Goal: Task Accomplishment & Management: Use online tool/utility

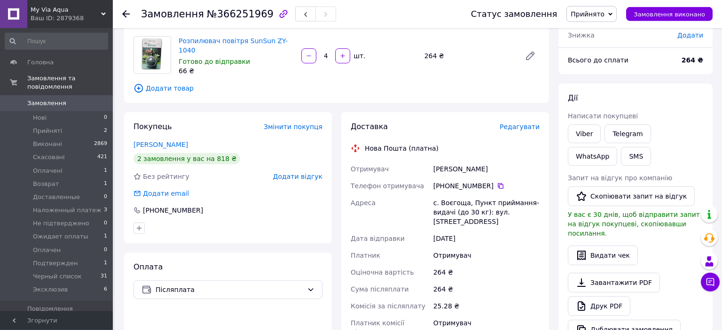
scroll to position [148, 0]
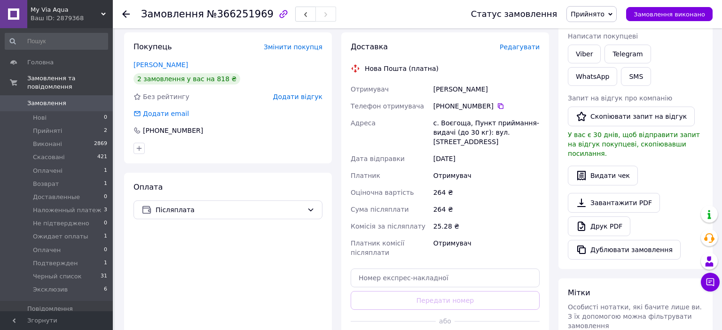
click at [528, 45] on span "Редагувати" at bounding box center [519, 47] width 40 height 8
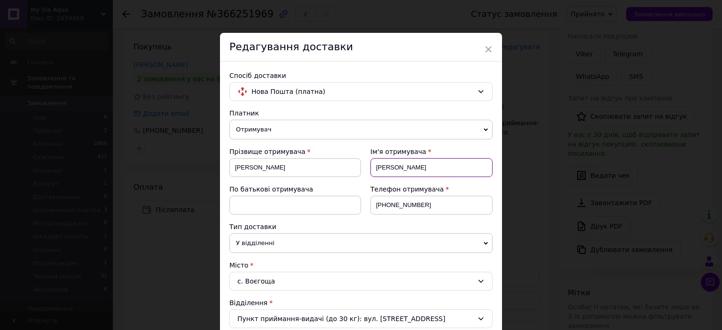
drag, startPoint x: 379, startPoint y: 167, endPoint x: 368, endPoint y: 169, distance: 10.4
click at [370, 169] on input "харитон" at bounding box center [431, 167] width 122 height 19
type input "[PERSON_NAME]"
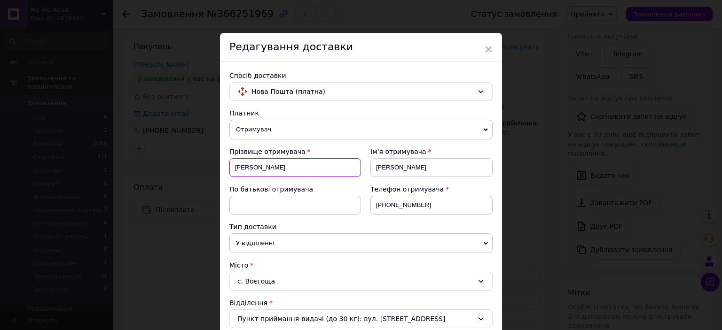
drag, startPoint x: 237, startPoint y: 164, endPoint x: 230, endPoint y: 169, distance: 8.2
click at [230, 169] on input "банзерук" at bounding box center [295, 167] width 132 height 19
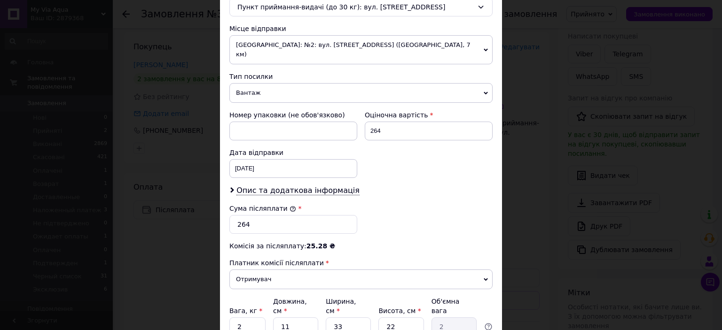
scroll to position [363, 0]
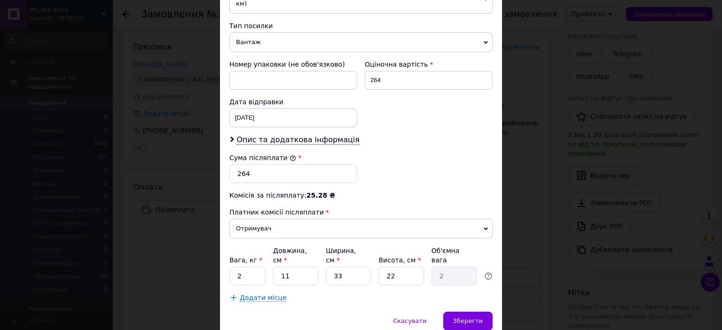
type input "[PERSON_NAME]"
drag, startPoint x: 241, startPoint y: 257, endPoint x: 235, endPoint y: 256, distance: 5.8
click at [235, 267] on input "2" at bounding box center [247, 276] width 36 height 19
type input "0.5"
type input "2"
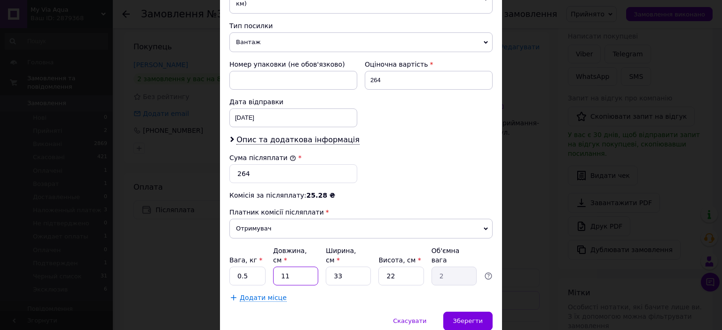
type input "0.36"
type input "20"
type input "3.63"
type input "20"
type input "1"
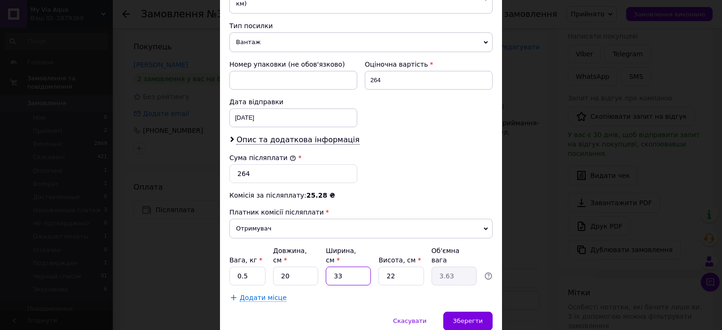
type input "0.11"
type input "10"
type input "1.1"
type input "10"
type input "1"
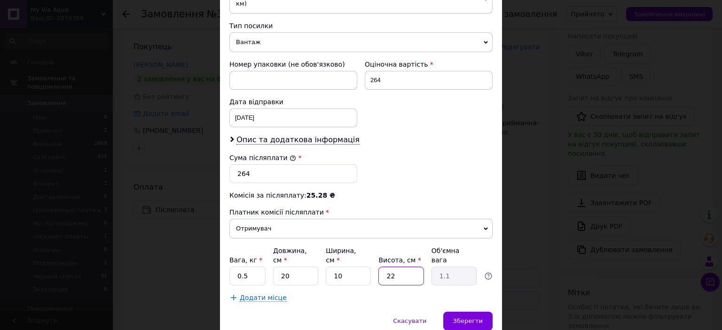
type input "0.1"
type input "10"
type input "0.5"
type input "10"
click at [479, 318] on span "Зберегти" at bounding box center [468, 321] width 30 height 7
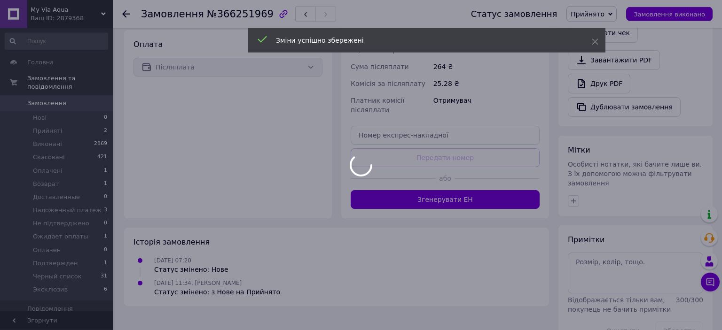
scroll to position [297, 0]
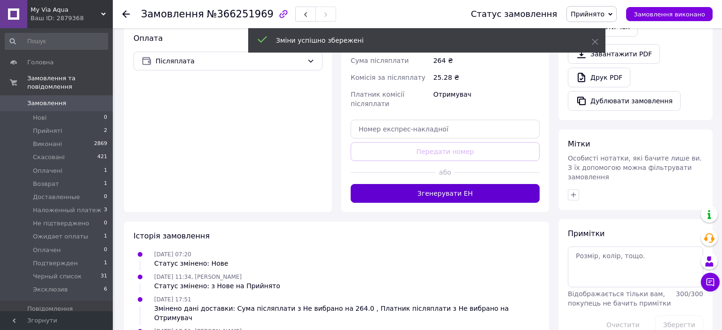
click at [463, 184] on button "Згенерувати ЕН" at bounding box center [444, 193] width 189 height 19
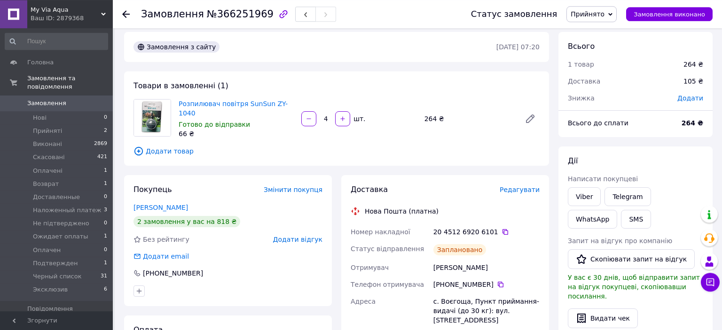
scroll to position [0, 0]
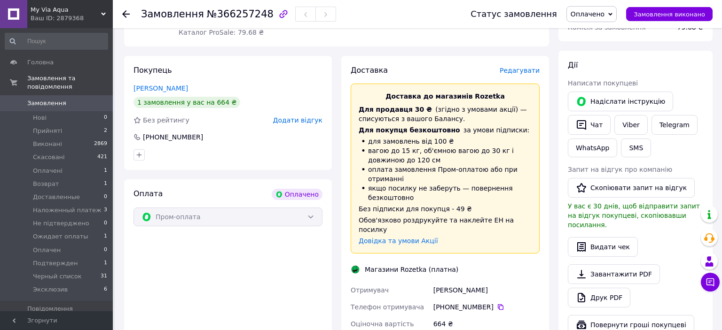
scroll to position [99, 0]
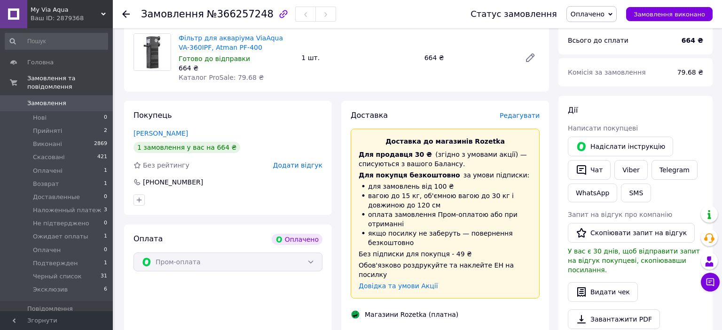
click at [527, 115] on span "Редагувати" at bounding box center [519, 116] width 40 height 8
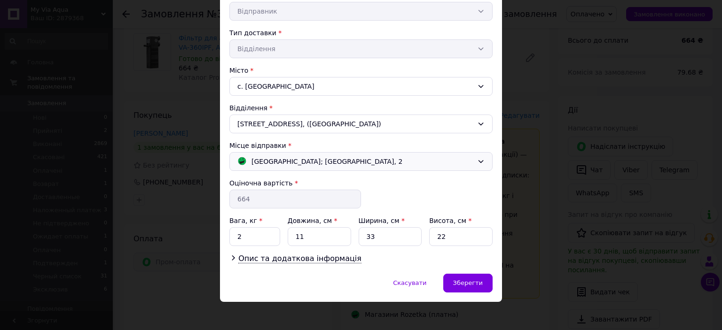
scroll to position [195, 0]
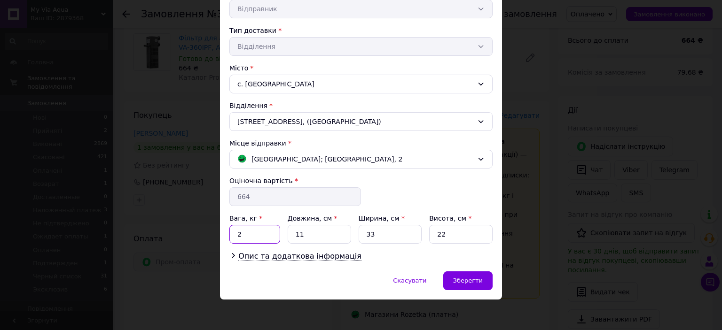
drag, startPoint x: 247, startPoint y: 233, endPoint x: 235, endPoint y: 231, distance: 12.1
click at [235, 231] on input "2" at bounding box center [254, 234] width 51 height 19
type input "."
type input "0.36"
drag, startPoint x: 307, startPoint y: 231, endPoint x: 293, endPoint y: 232, distance: 14.1
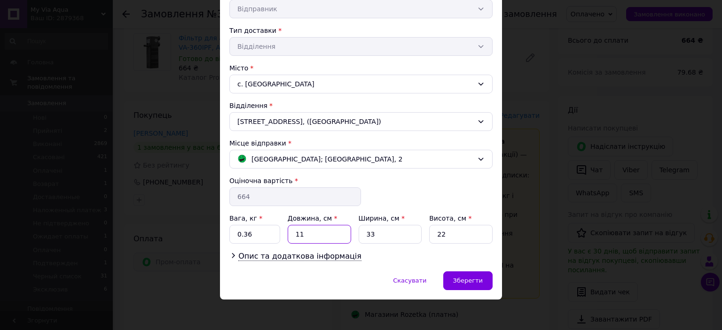
click at [293, 232] on input "11" at bounding box center [318, 234] width 63 height 19
type input "19"
type input "11"
type input "7"
click at [466, 277] on span "Зберегти" at bounding box center [468, 280] width 30 height 7
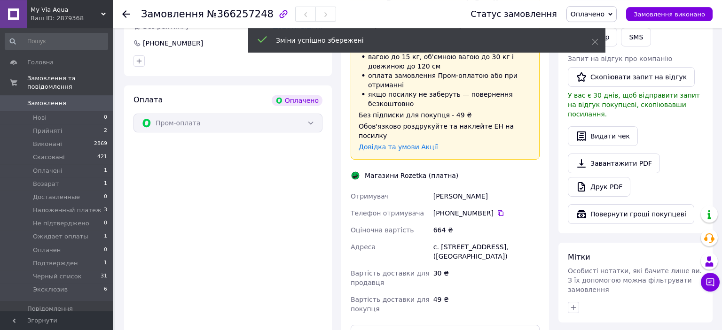
scroll to position [396, 0]
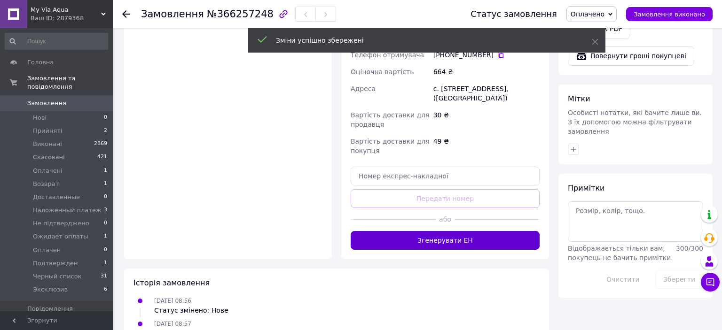
click at [469, 231] on button "Згенерувати ЕН" at bounding box center [444, 240] width 189 height 19
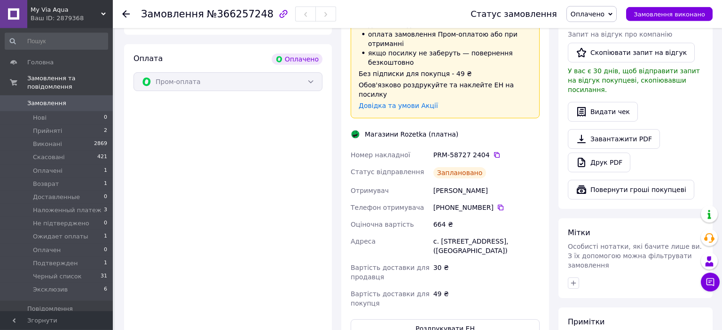
scroll to position [248, 0]
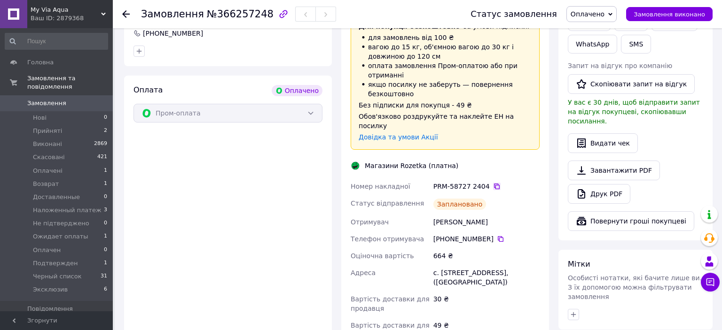
click at [493, 183] on icon at bounding box center [497, 187] width 8 height 8
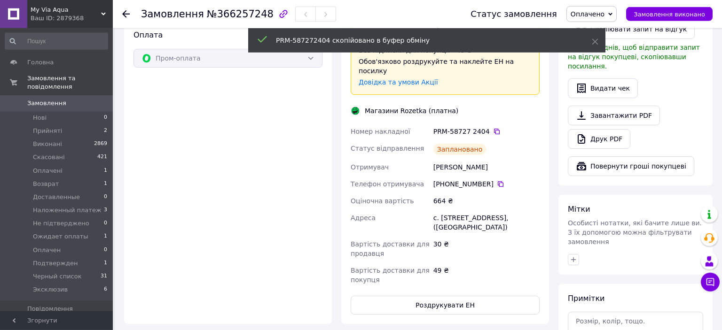
scroll to position [347, 0]
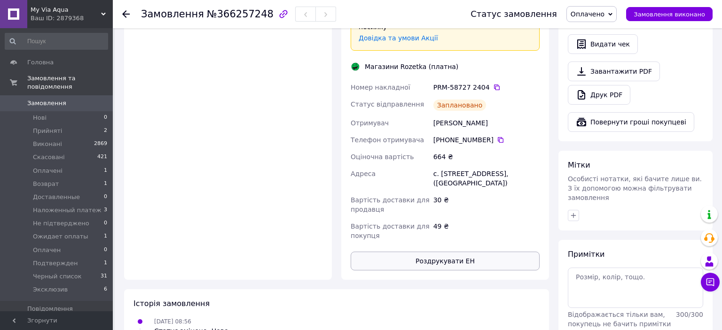
click at [443, 252] on button "Роздрукувати ЕН" at bounding box center [444, 261] width 189 height 19
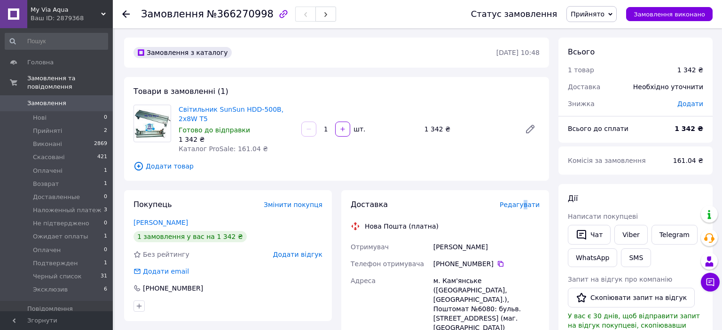
click at [527, 209] on span "Редагувати" at bounding box center [519, 205] width 40 height 8
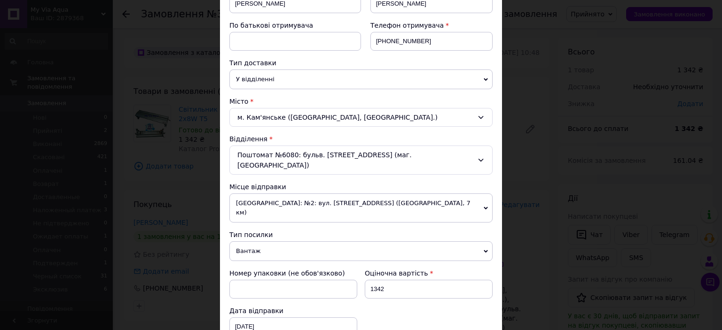
scroll to position [383, 0]
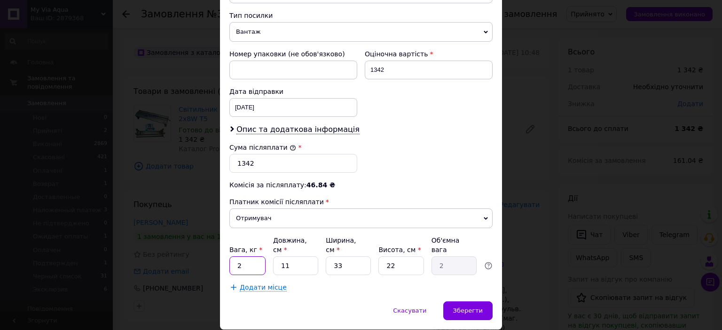
drag, startPoint x: 244, startPoint y: 233, endPoint x: 238, endPoint y: 234, distance: 6.3
click at [238, 256] on input "2" at bounding box center [247, 265] width 36 height 19
type input "1.3"
drag, startPoint x: 291, startPoint y: 237, endPoint x: 280, endPoint y: 234, distance: 11.3
click at [280, 256] on input "11" at bounding box center [295, 265] width 45 height 19
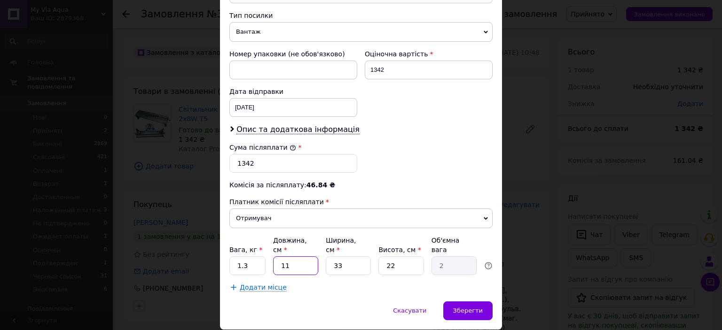
type input "7"
type input "1.27"
type input "72"
type input "13.07"
type input "72"
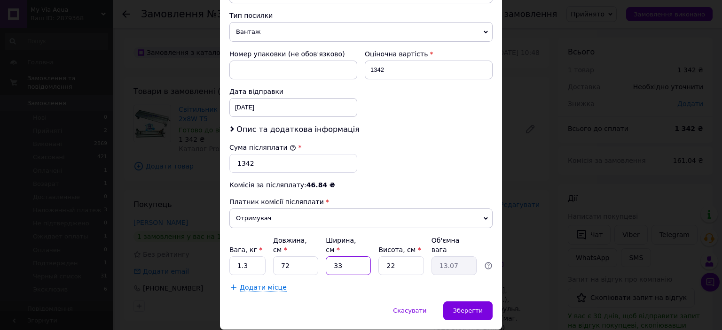
type input "1"
type input "0.4"
type input "15"
type input "5.94"
type input "15"
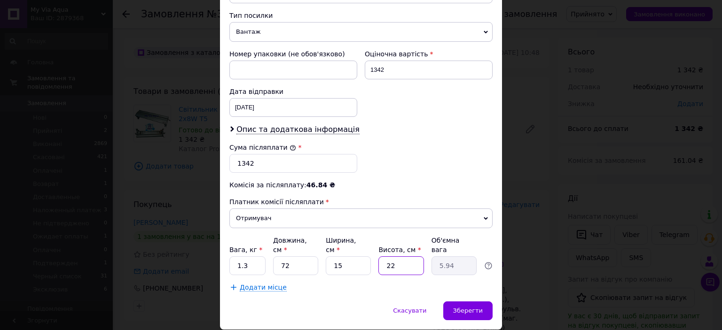
type input "7"
type input "1.89"
type input "7"
click at [473, 307] on span "Зберегти" at bounding box center [468, 310] width 30 height 7
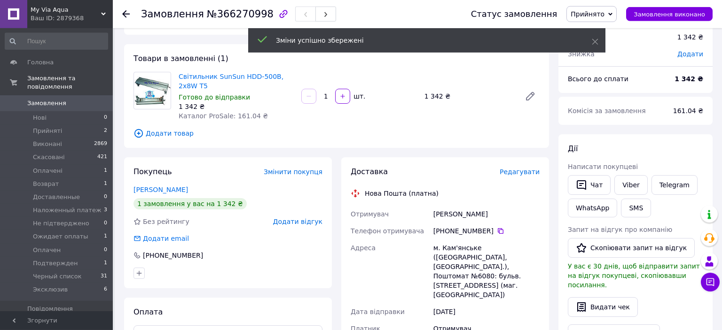
scroll to position [248, 0]
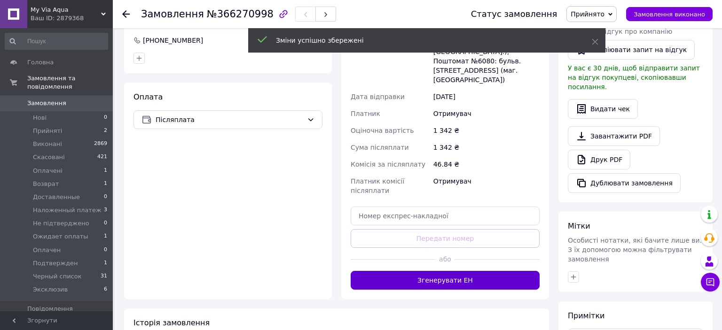
click at [463, 271] on button "Згенерувати ЕН" at bounding box center [444, 280] width 189 height 19
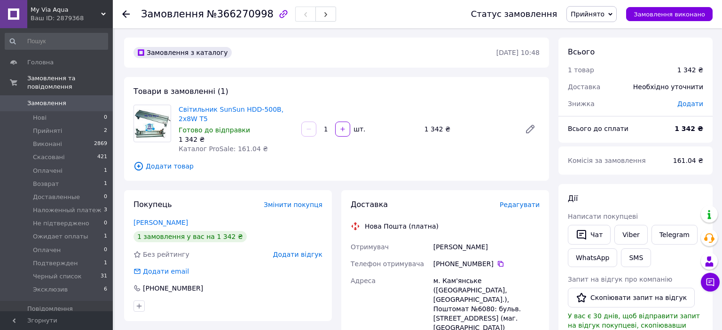
scroll to position [0, 0]
click at [471, 308] on div "м. Кам'янське (Дніпропетровська обл., Кам'янський р-н.), Поштомат №6080: бульв.…" at bounding box center [486, 304] width 110 height 64
click at [525, 207] on span "Редагувати" at bounding box center [519, 205] width 40 height 8
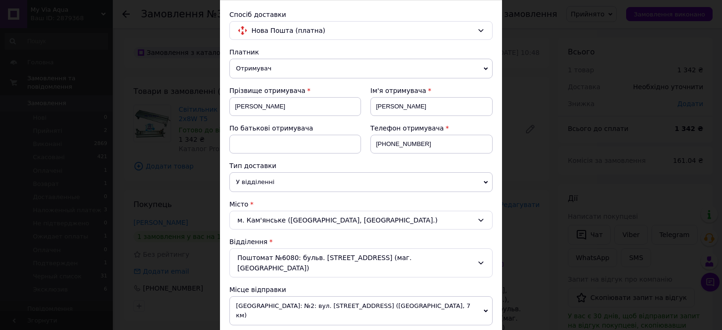
scroll to position [207, 0]
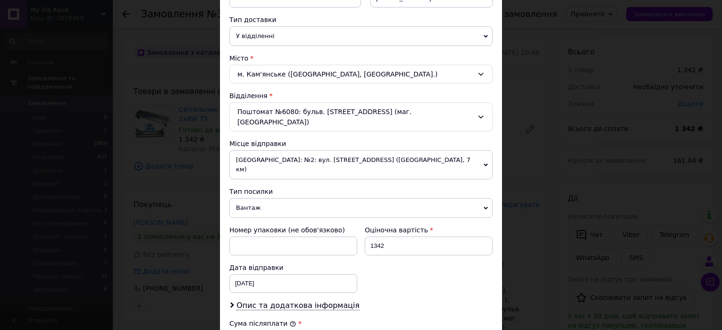
click at [283, 110] on div "Поштомат №6080: бульв. Будівельників, 4а (маг. АТБ)" at bounding box center [360, 116] width 263 height 29
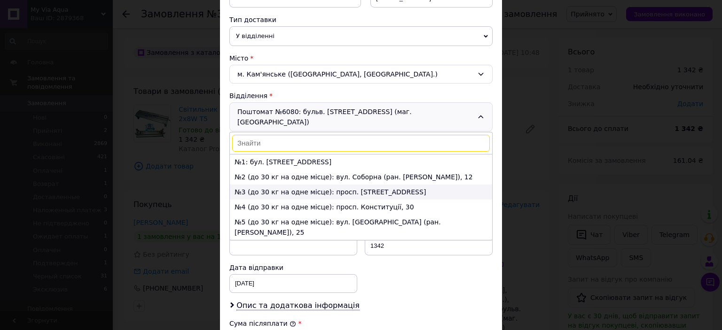
click at [279, 185] on li "№3 (до 30 кг на одне місце): просп. Металургів, 6б" at bounding box center [361, 192] width 262 height 15
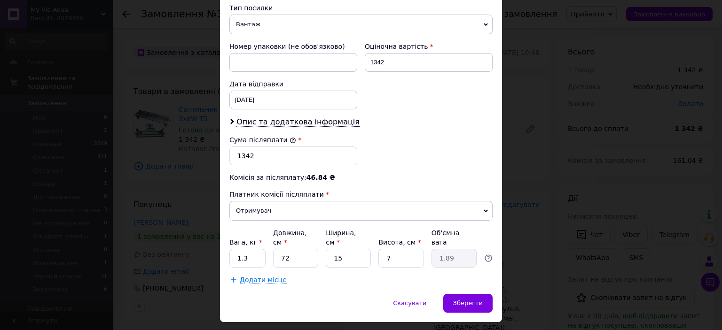
scroll to position [383, 0]
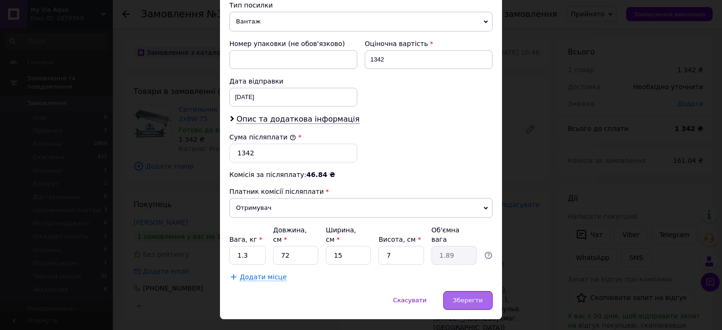
click at [461, 291] on div "Зберегти" at bounding box center [467, 300] width 49 height 19
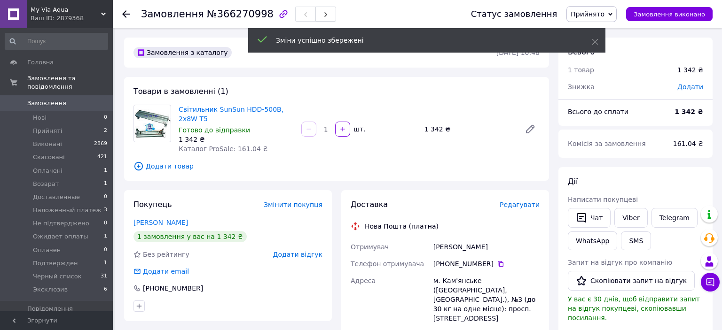
scroll to position [198, 0]
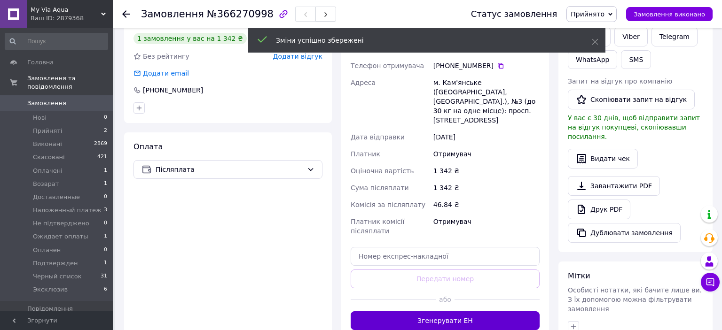
click at [452, 312] on button "Згенерувати ЕН" at bounding box center [444, 320] width 189 height 19
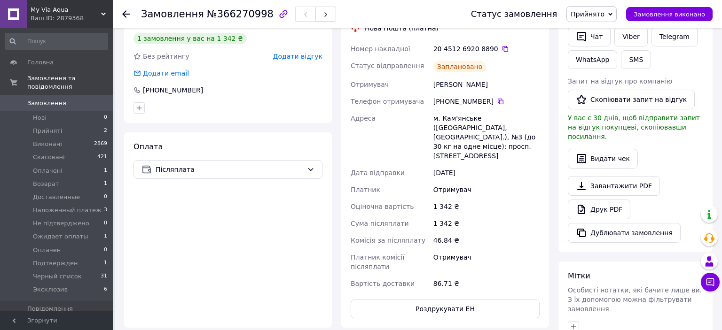
scroll to position [0, 0]
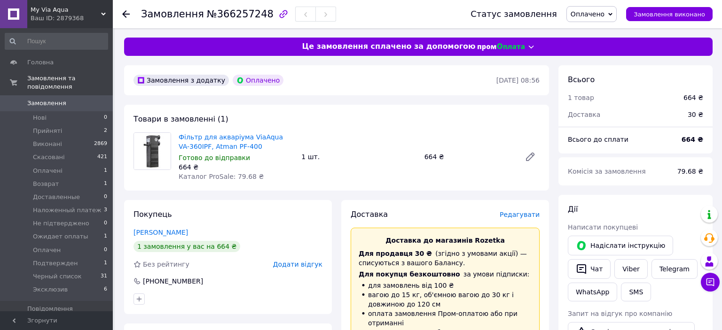
scroll to position [49, 0]
